Goal: Task Accomplishment & Management: Manage account settings

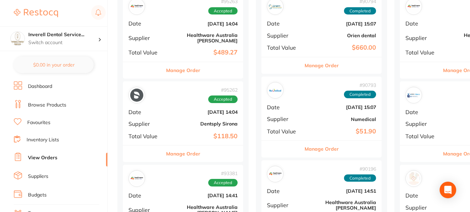
click at [193, 148] on button "Manage Order" at bounding box center [183, 154] width 34 height 17
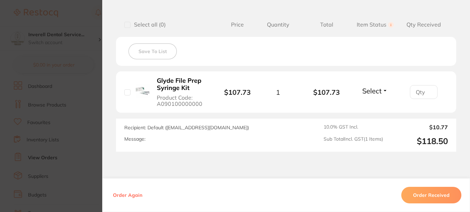
scroll to position [207, 0]
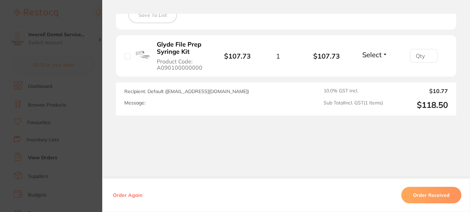
click at [424, 197] on button "Order Received" at bounding box center [432, 195] width 60 height 17
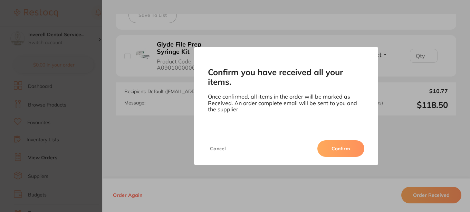
click at [339, 149] on button "Confirm" at bounding box center [341, 149] width 47 height 17
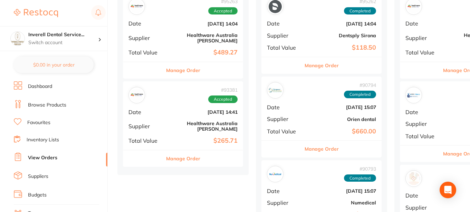
scroll to position [69, 0]
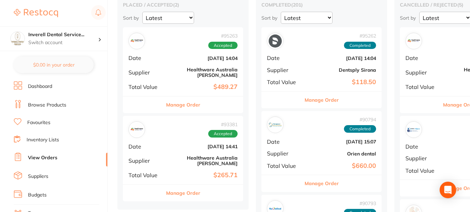
click at [223, 47] on span "Accepted" at bounding box center [222, 46] width 29 height 8
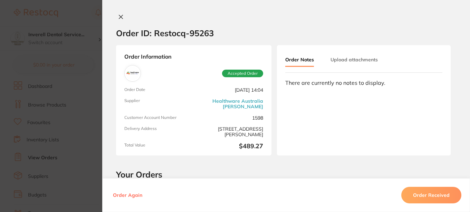
click at [118, 17] on icon at bounding box center [121, 17] width 6 height 6
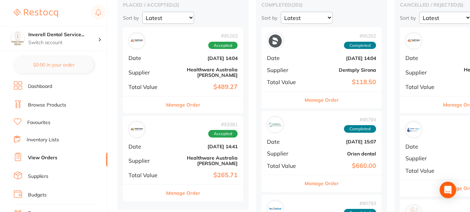
click at [234, 133] on div "# 93381 Accepted Date [DATE] 14:41 Supplier Healthware [GEOGRAPHIC_DATA] [PERSO…" at bounding box center [183, 150] width 120 height 69
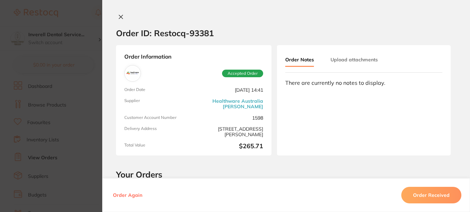
click at [119, 16] on icon at bounding box center [121, 17] width 6 height 6
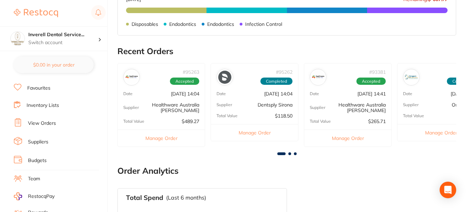
scroll to position [69, 0]
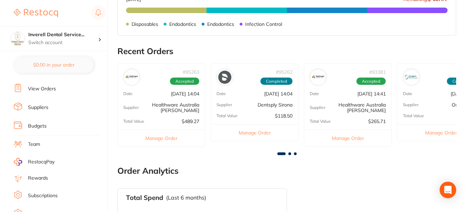
click at [46, 87] on link "View Orders" at bounding box center [42, 89] width 28 height 7
